Goal: Information Seeking & Learning: Understand process/instructions

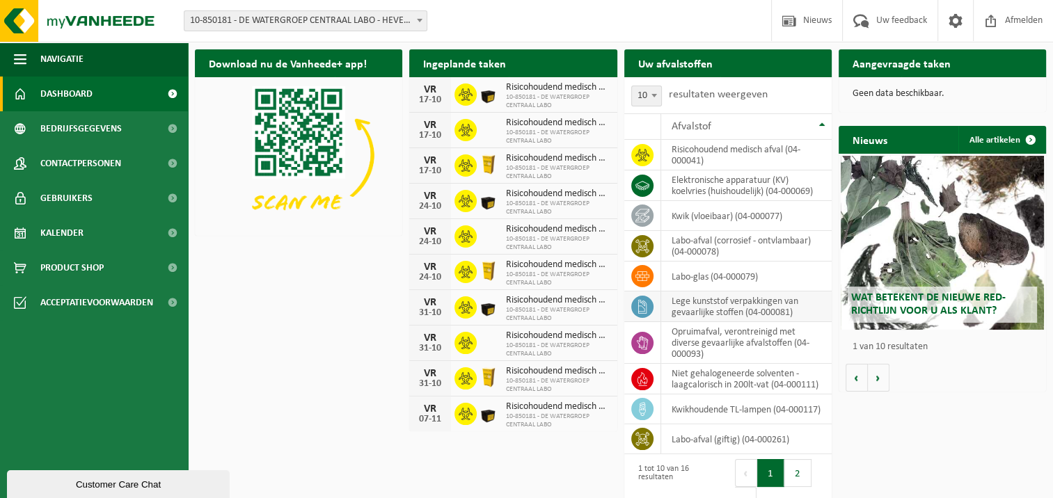
scroll to position [28, 0]
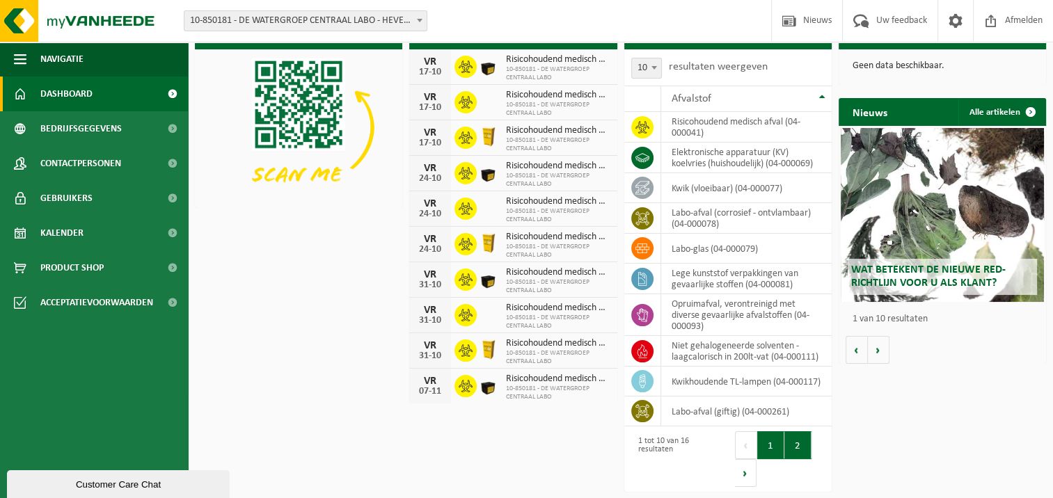
click at [799, 442] on button "2" at bounding box center [797, 445] width 27 height 28
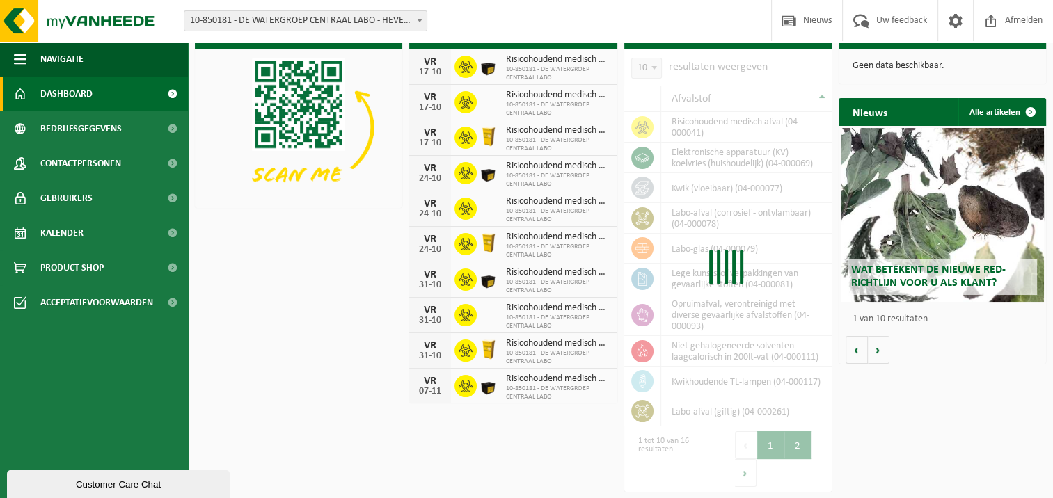
scroll to position [0, 0]
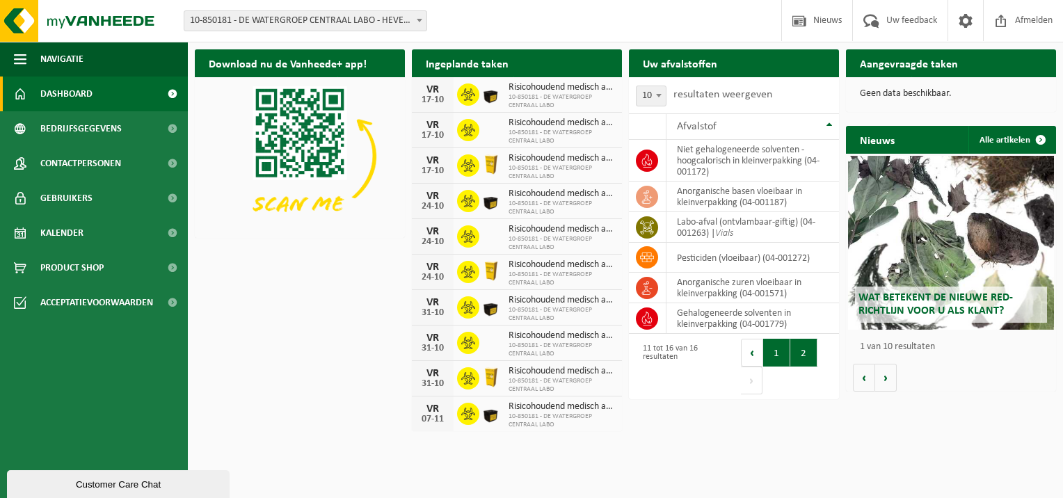
click at [773, 353] on button "1" at bounding box center [776, 353] width 27 height 28
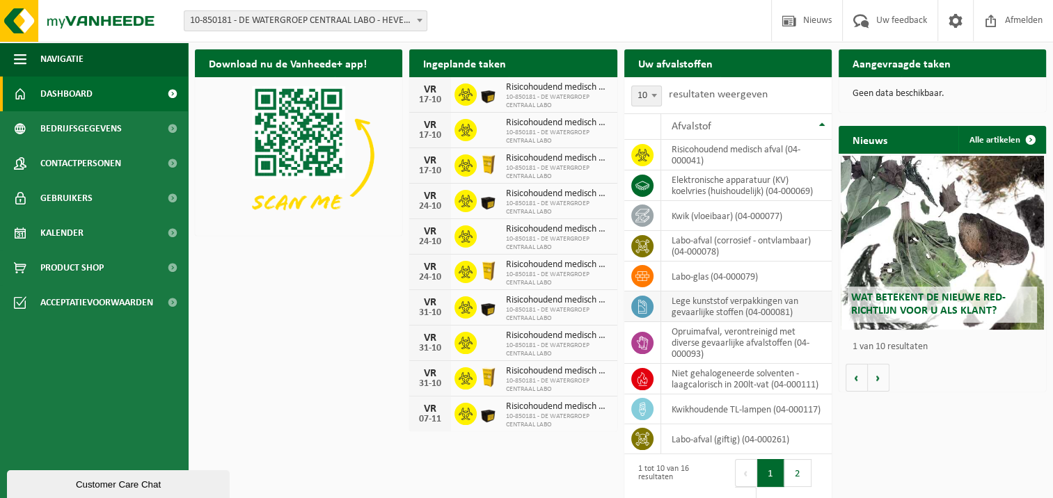
click at [728, 304] on td "lege kunststof verpakkingen van gevaarlijke stoffen (04-000081)" at bounding box center [746, 307] width 170 height 31
click at [636, 310] on icon at bounding box center [642, 307] width 14 height 14
click at [646, 301] on icon at bounding box center [642, 307] width 14 height 14
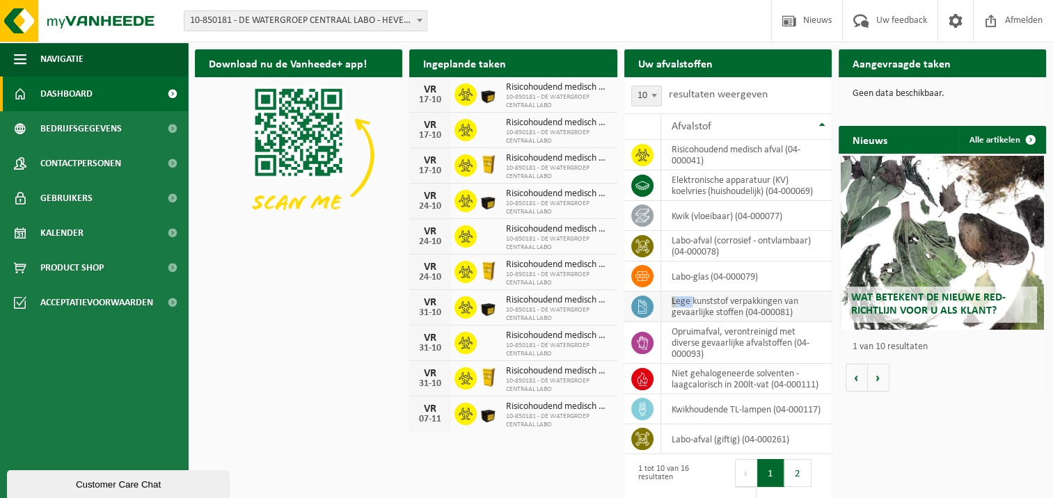
click at [646, 301] on icon at bounding box center [642, 307] width 14 height 14
drag, startPoint x: 646, startPoint y: 301, endPoint x: 719, endPoint y: 288, distance: 74.9
click at [719, 288] on td "labo-glas (04-000079)" at bounding box center [746, 277] width 170 height 30
click at [725, 303] on td "lege kunststof verpakkingen van gevaarlijke stoffen (04-000081)" at bounding box center [746, 307] width 170 height 31
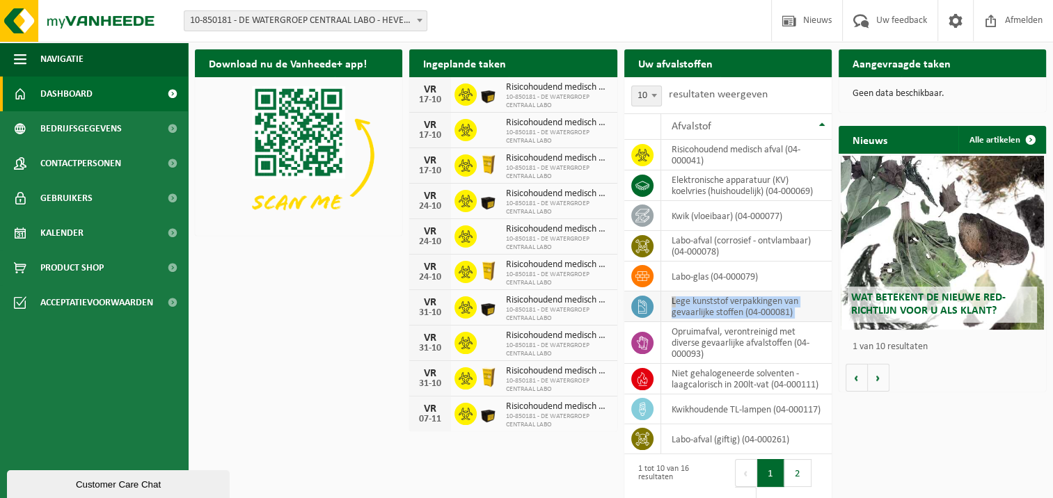
click at [725, 303] on td "lege kunststof verpakkingen van gevaarlijke stoffen (04-000081)" at bounding box center [746, 307] width 170 height 31
click at [89, 99] on span "Dashboard" at bounding box center [66, 94] width 52 height 35
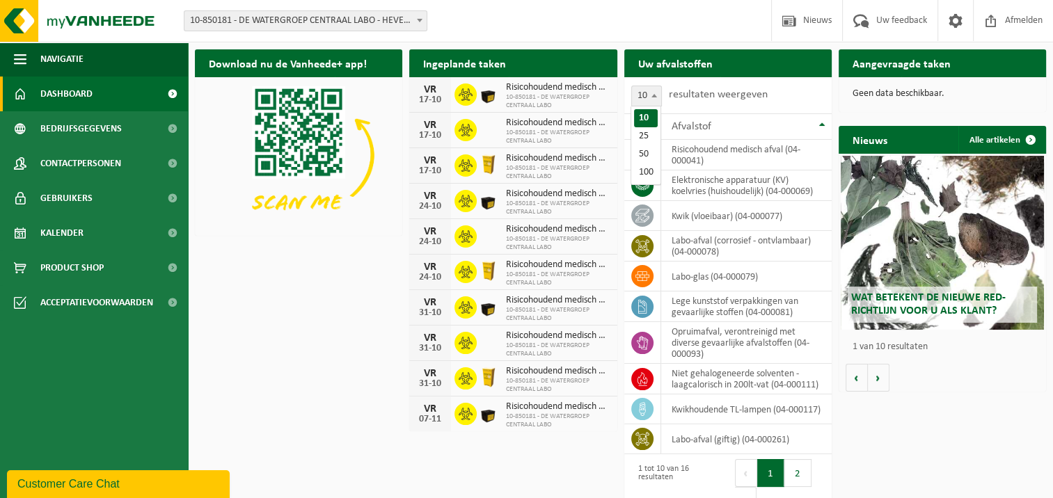
click at [657, 90] on span at bounding box center [654, 95] width 14 height 18
select select "25"
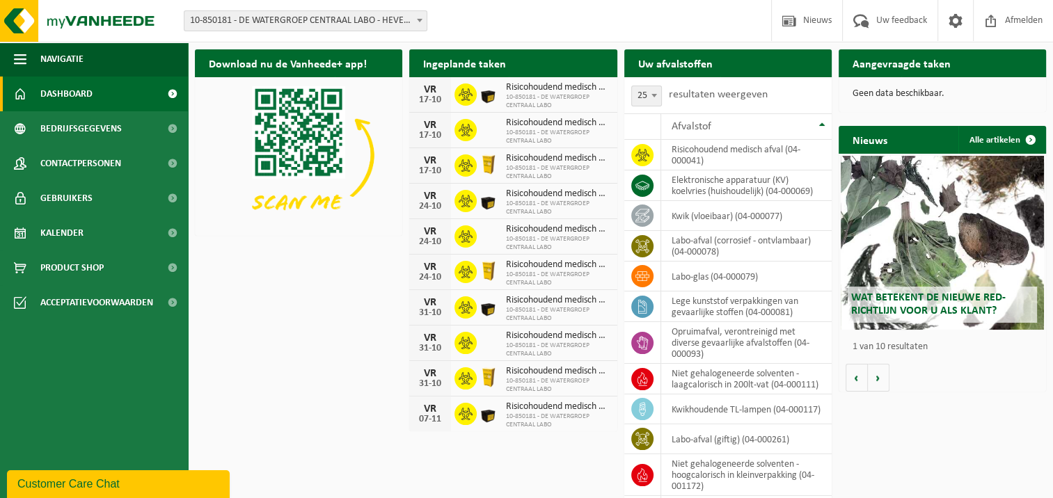
scroll to position [193, 0]
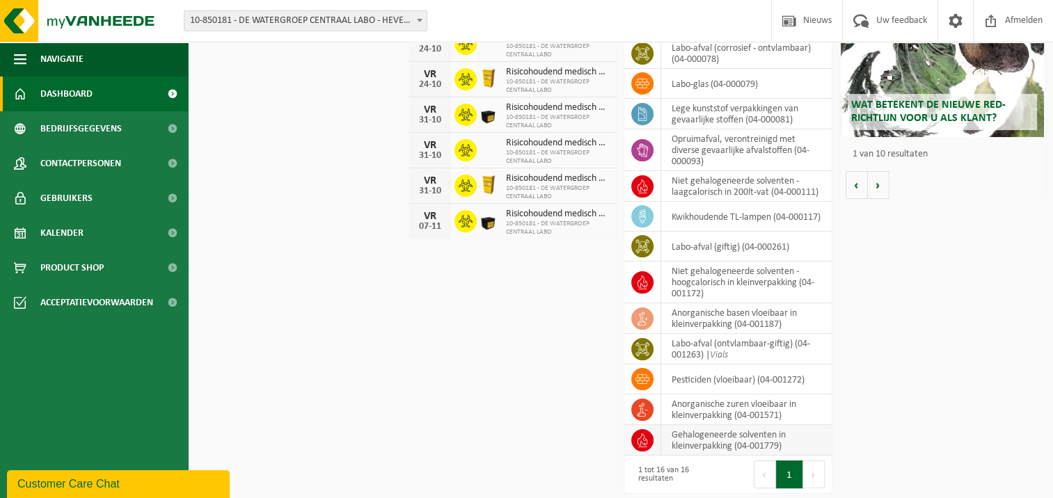
click at [646, 437] on icon at bounding box center [642, 440] width 10 height 14
click at [646, 437] on icon at bounding box center [642, 440] width 14 height 14
drag, startPoint x: 646, startPoint y: 437, endPoint x: 644, endPoint y: 415, distance: 22.3
click at [644, 415] on span at bounding box center [642, 410] width 22 height 22
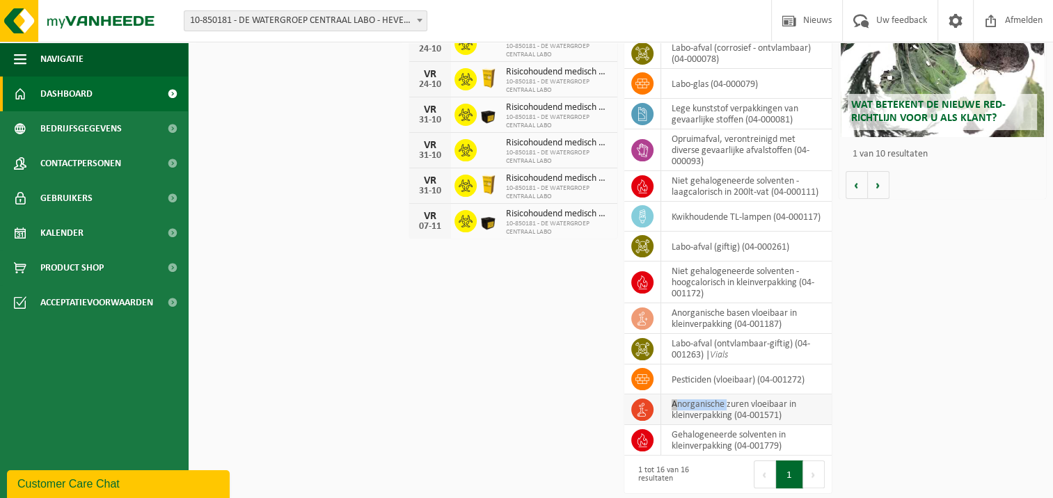
click at [644, 415] on span at bounding box center [642, 410] width 22 height 22
click at [90, 139] on span "Bedrijfsgegevens" at bounding box center [80, 128] width 81 height 35
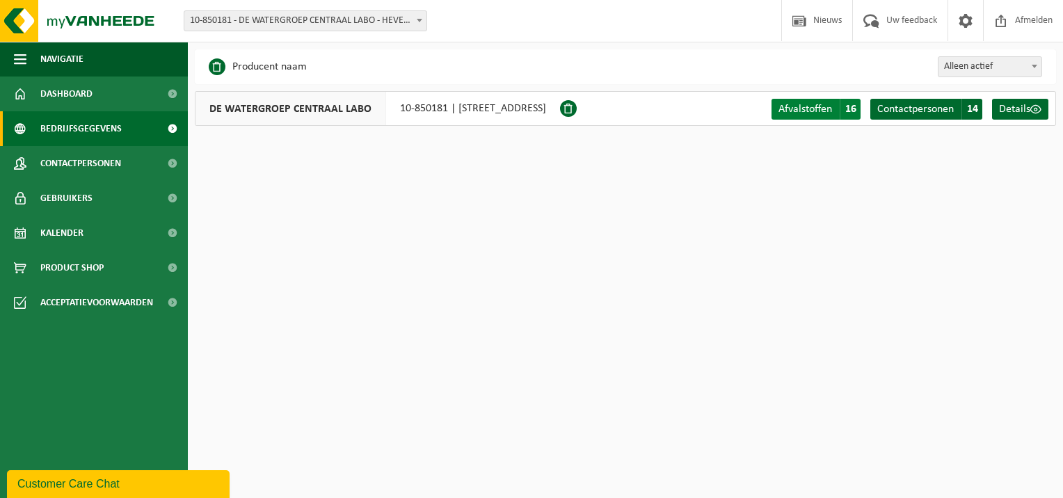
click at [799, 104] on span "Afvalstoffen" at bounding box center [806, 109] width 54 height 11
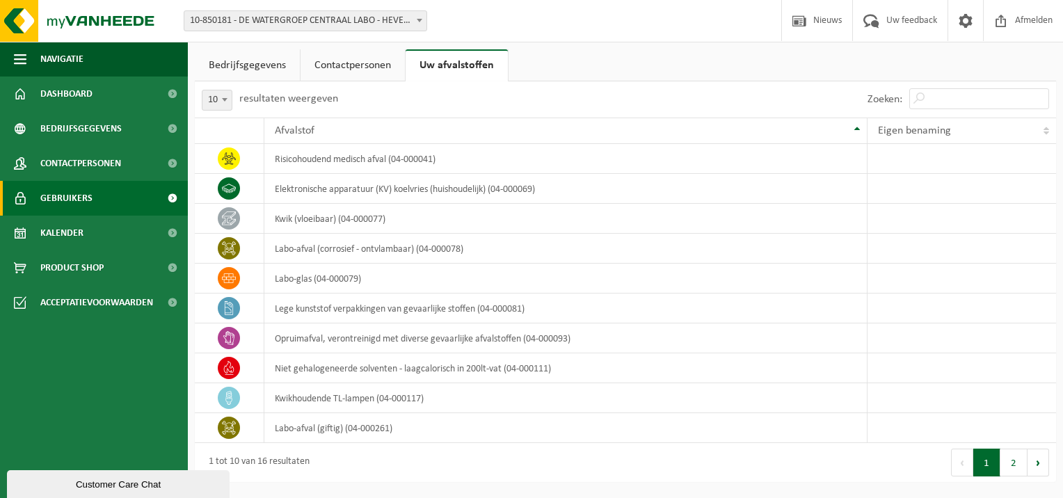
click at [98, 196] on link "Gebruikers" at bounding box center [94, 198] width 188 height 35
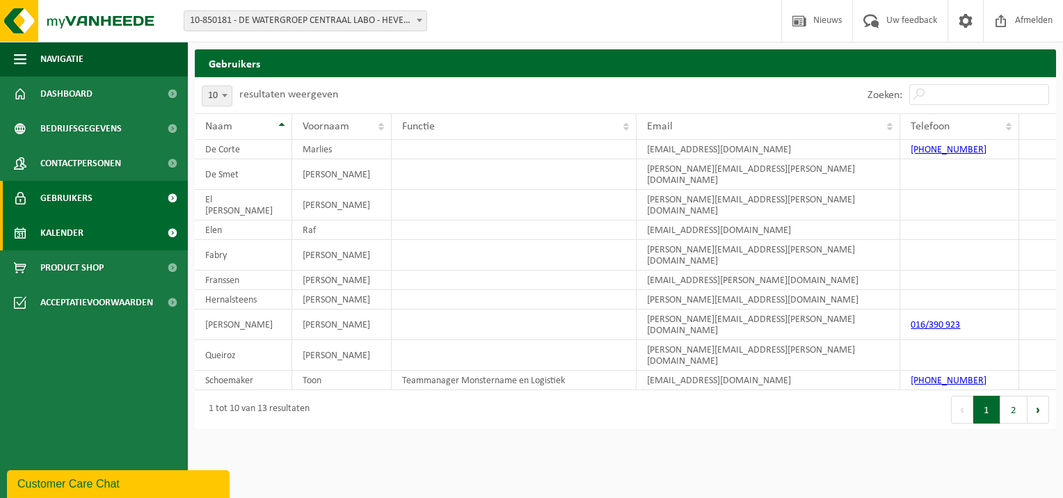
click at [75, 238] on span "Kalender" at bounding box center [61, 233] width 43 height 35
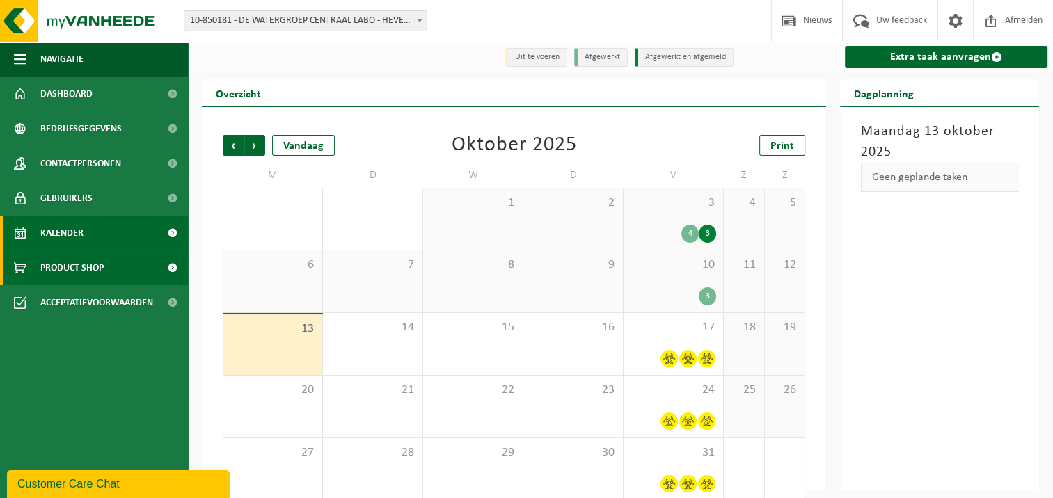
click at [70, 255] on span "Product Shop" at bounding box center [71, 267] width 63 height 35
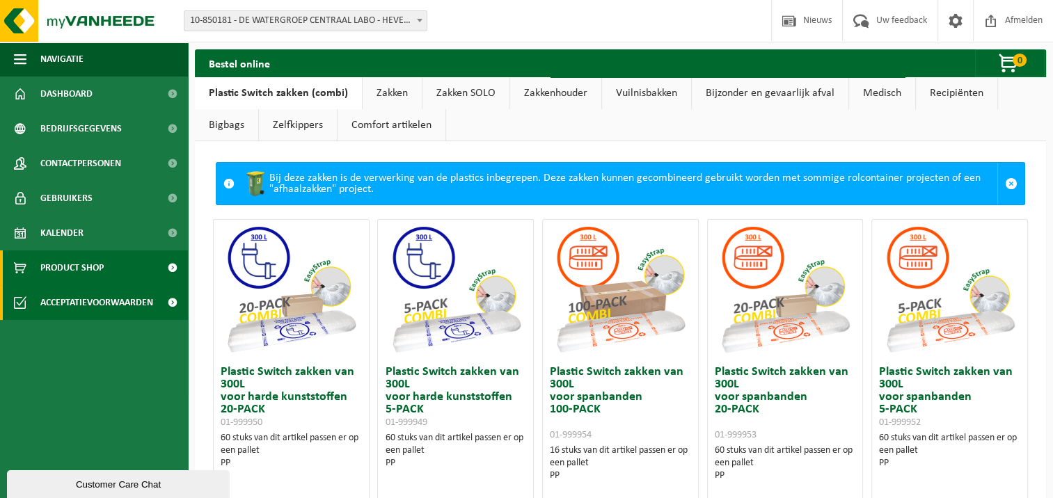
click at [63, 294] on span "Acceptatievoorwaarden" at bounding box center [96, 302] width 113 height 35
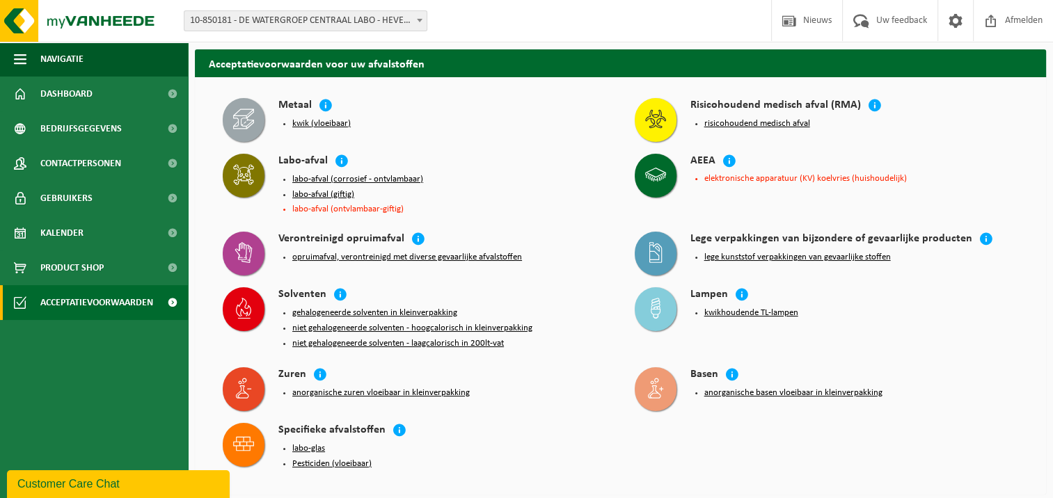
click at [718, 256] on button "lege kunststof verpakkingen van gevaarlijke stoffen" at bounding box center [797, 257] width 186 height 11
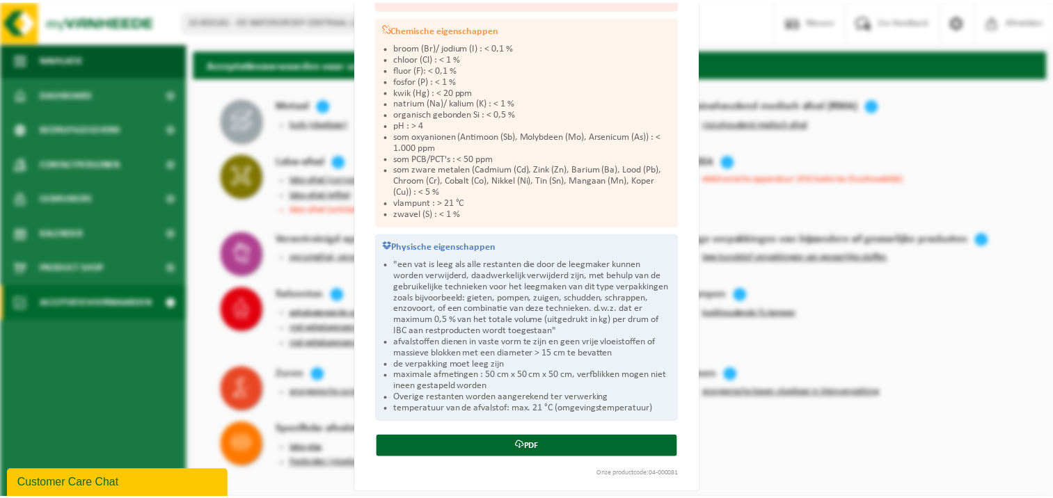
scroll to position [440, 0]
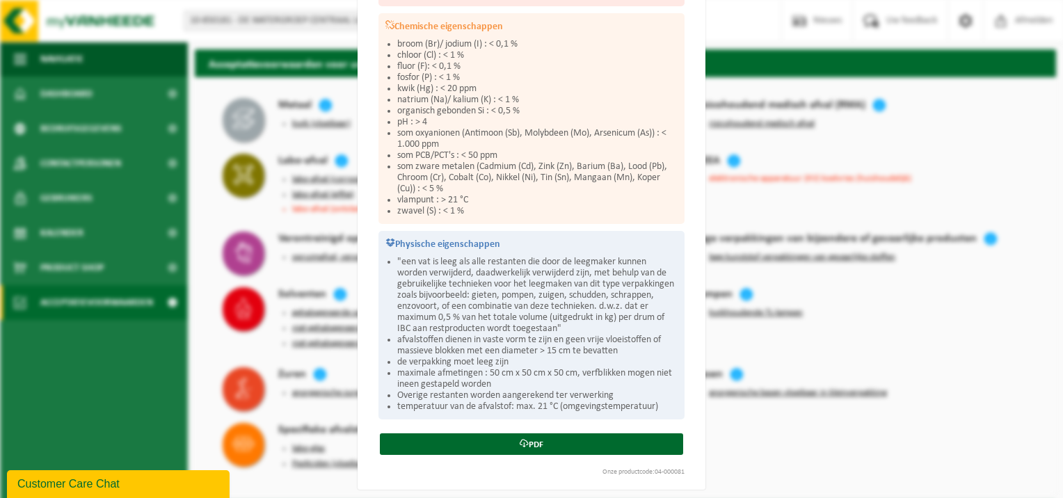
click at [854, 418] on div "Lege kunststof verpakkingen van gevaarlijke stoffen Sluiten Acceptatievoorwaard…" at bounding box center [531, 249] width 1063 height 498
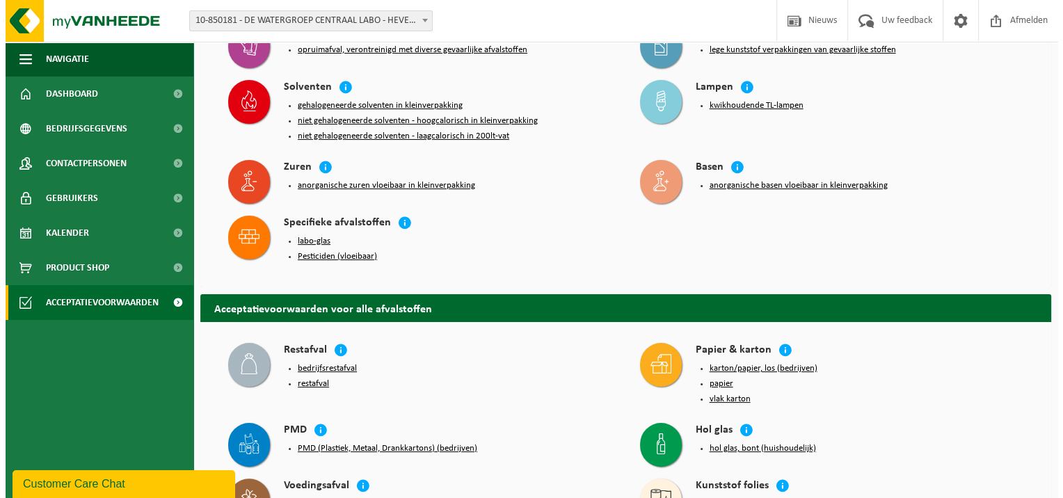
scroll to position [278, 0]
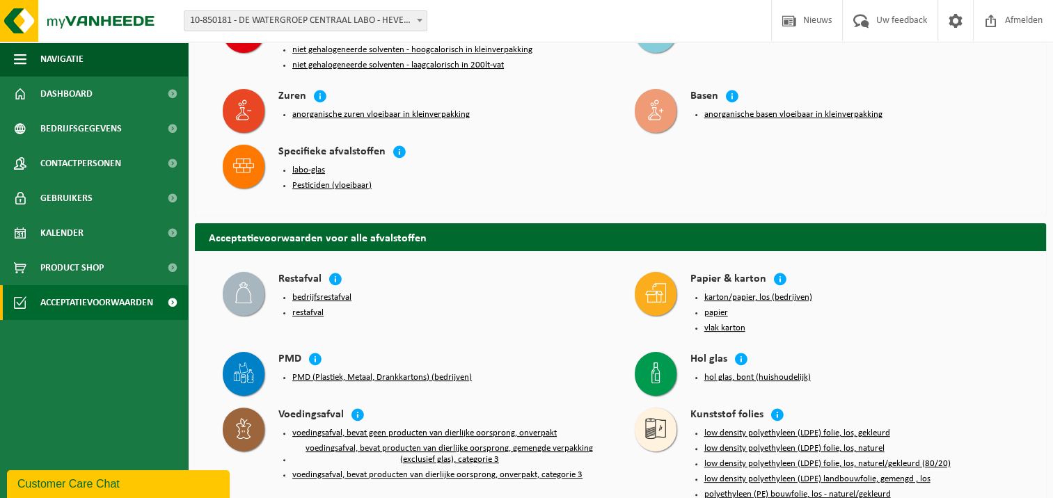
click at [421, 372] on button "PMD (Plastiek, Metaal, Drankkartons) (bedrijven)" at bounding box center [381, 377] width 179 height 11
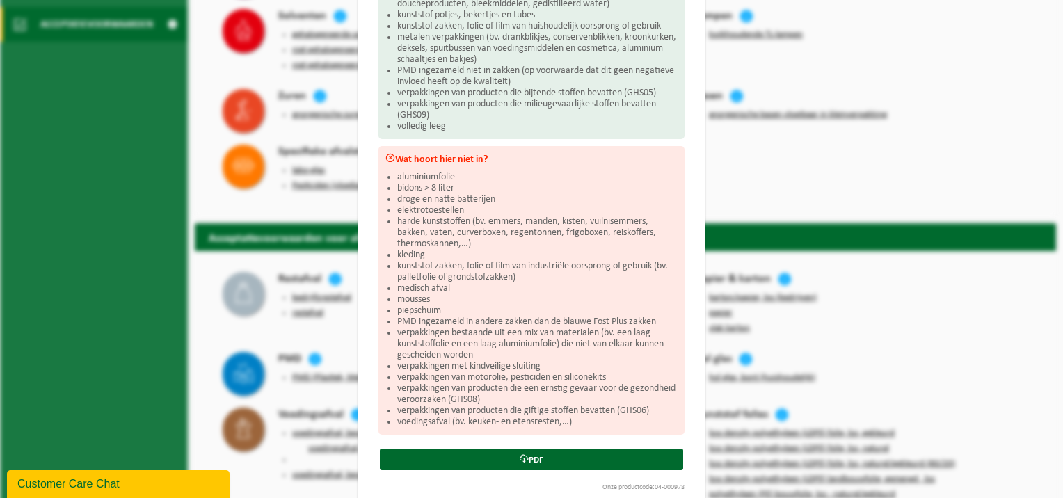
click at [974, 173] on div "PMD (Plastiek, Metaal, Drankkartons) (bedrijven) Sluiten Acceptatievoorwaarden …" at bounding box center [531, 249] width 1063 height 498
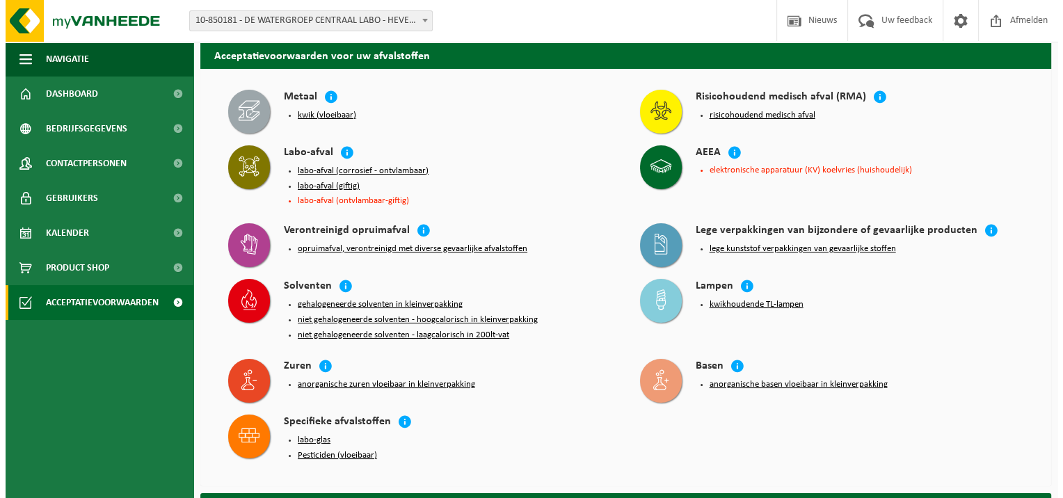
scroll to position [0, 0]
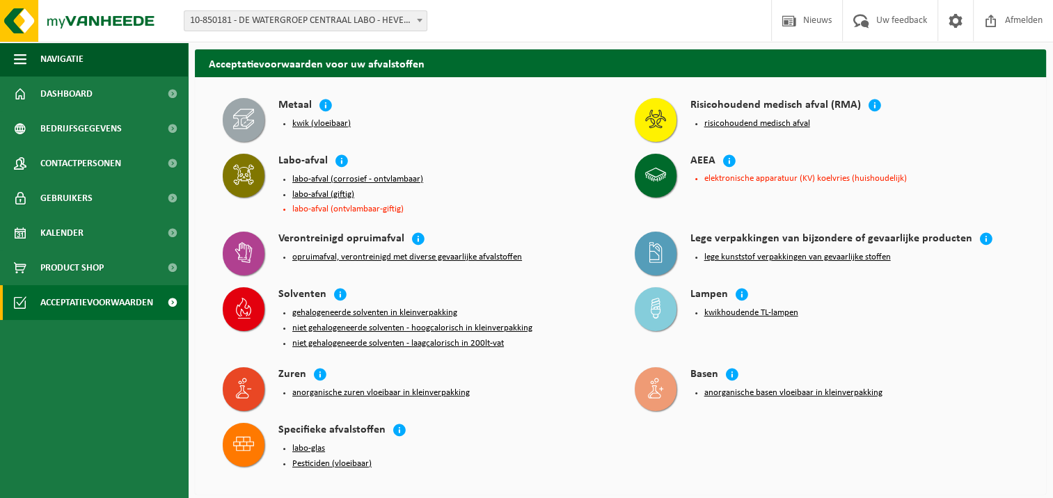
click at [442, 257] on button "opruimafval, verontreinigd met diverse gevaarlijke afvalstoffen" at bounding box center [407, 257] width 230 height 11
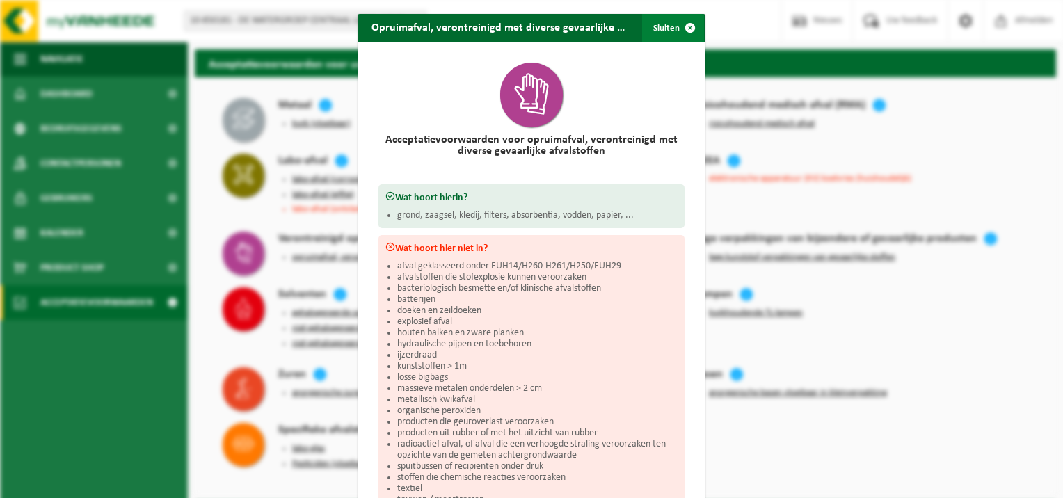
click at [690, 25] on span "button" at bounding box center [690, 28] width 28 height 28
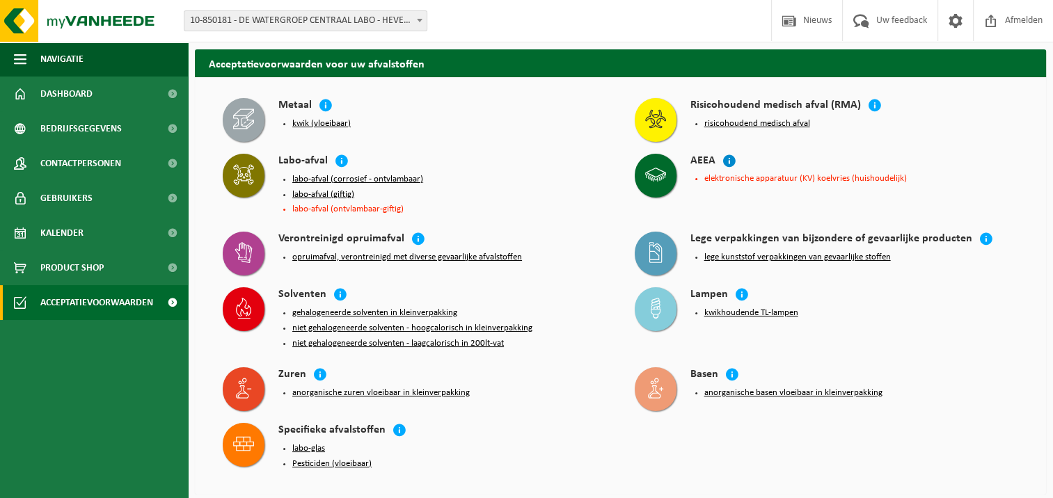
click at [728, 157] on icon at bounding box center [729, 161] width 14 height 14
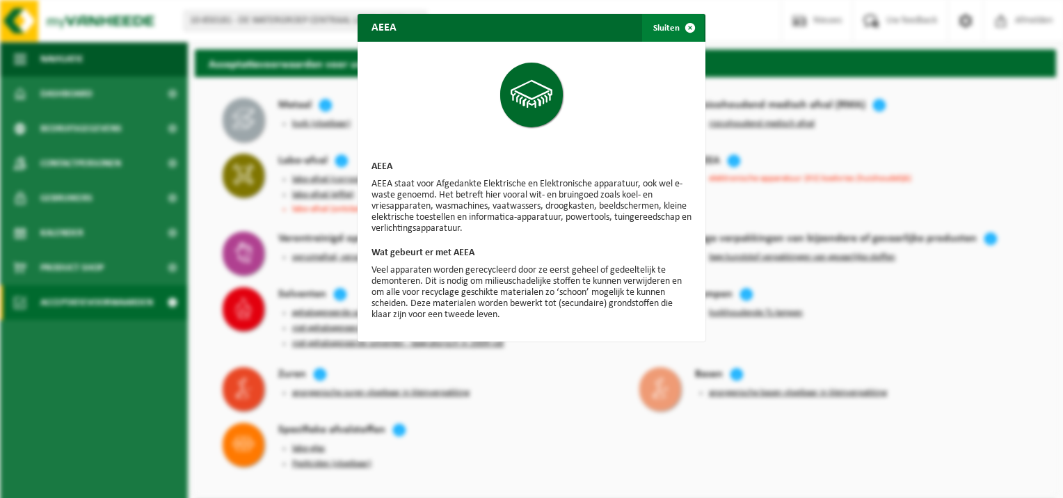
click at [690, 25] on span "button" at bounding box center [690, 28] width 28 height 28
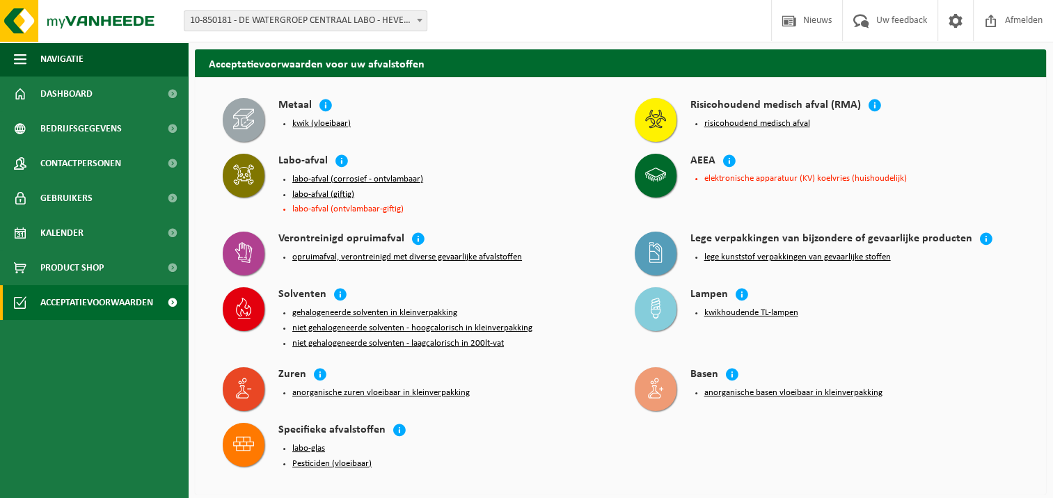
click at [315, 178] on button "labo-afval (corrosief - ontvlambaar)" at bounding box center [357, 179] width 131 height 11
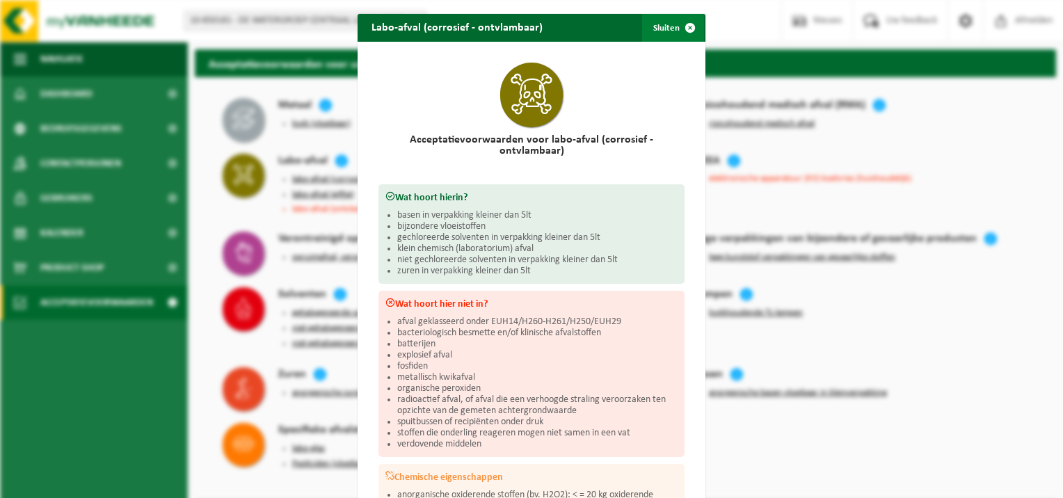
click at [668, 21] on button "Sluiten" at bounding box center [673, 28] width 62 height 28
